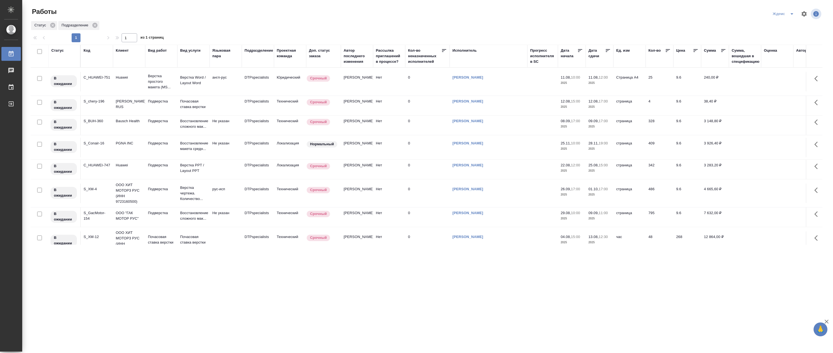
click at [790, 11] on icon "split button" at bounding box center [792, 14] width 7 height 7
click at [788, 43] on li "[PERSON_NAME]" at bounding box center [787, 42] width 53 height 9
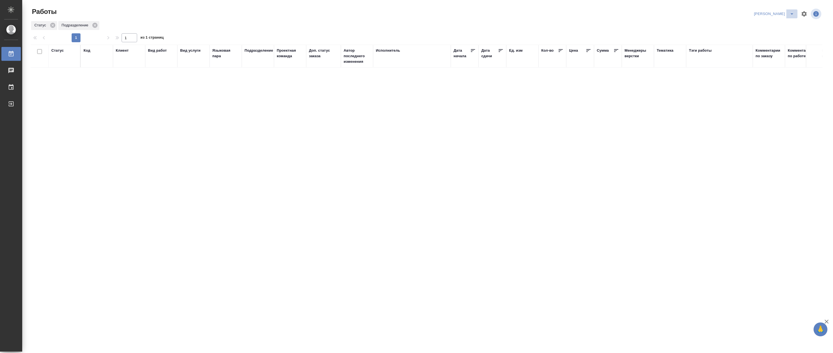
click at [792, 11] on icon "split button" at bounding box center [792, 14] width 7 height 7
click at [780, 22] on li "[PERSON_NAME] работе" at bounding box center [771, 25] width 53 height 9
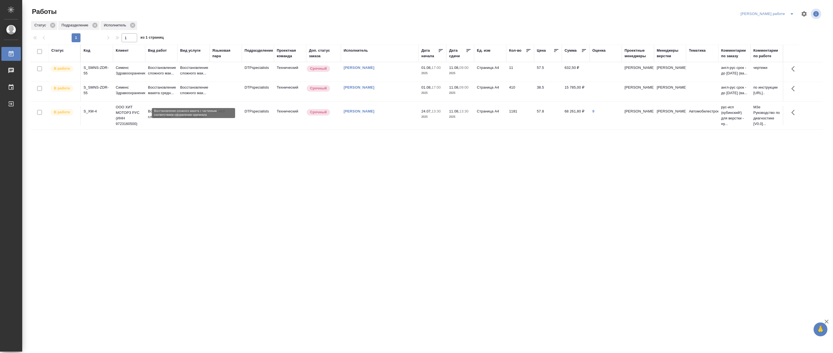
click at [192, 96] on p "Восстановление сложного мак..." at bounding box center [193, 90] width 27 height 11
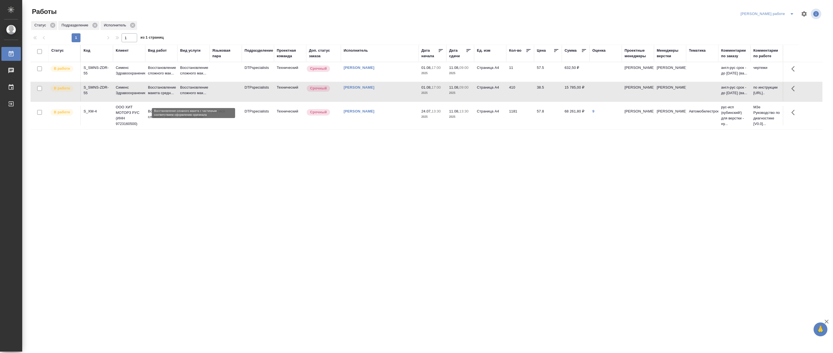
click at [192, 96] on p "Восстановление сложного мак..." at bounding box center [193, 90] width 27 height 11
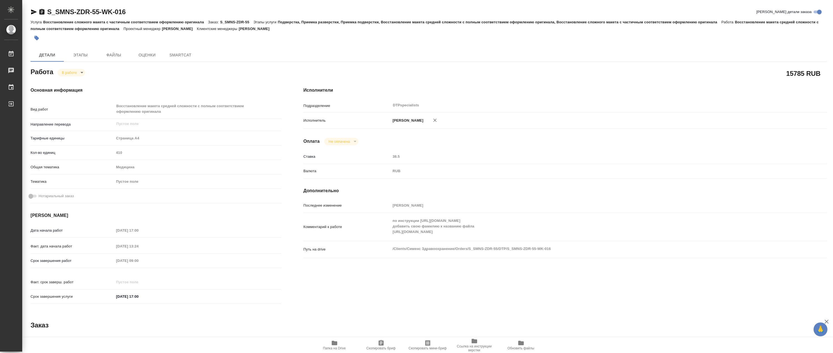
type textarea "x"
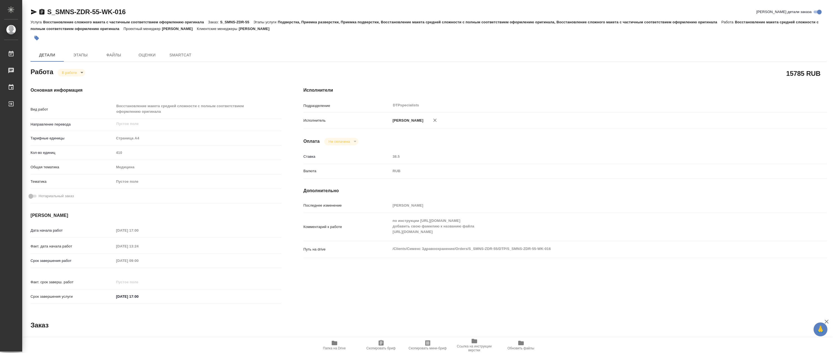
type textarea "x"
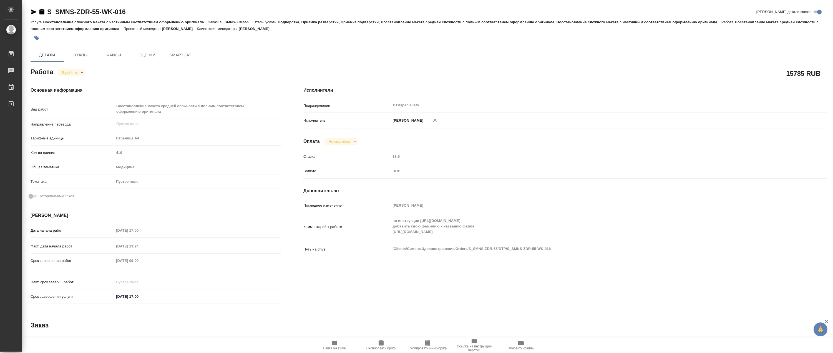
type textarea "x"
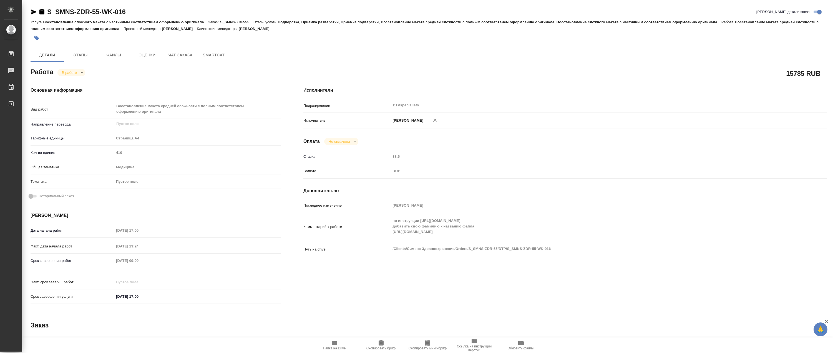
type textarea "x"
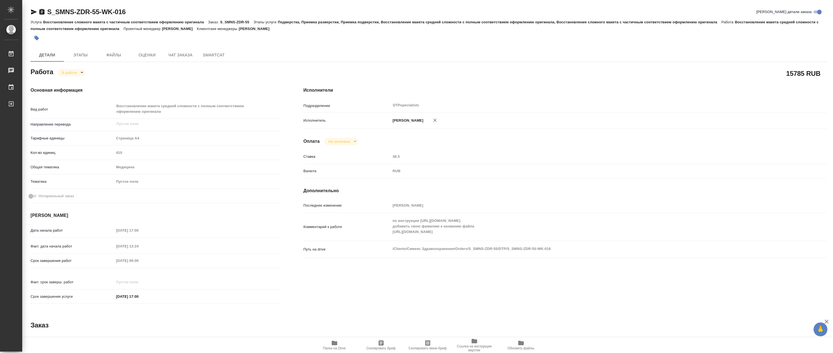
type textarea "x"
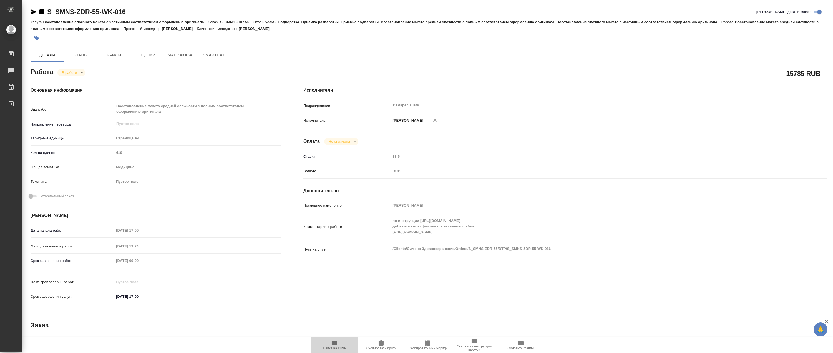
click at [342, 348] on span "Папка на Drive" at bounding box center [334, 348] width 23 height 4
